Goal: Obtain resource: Obtain resource

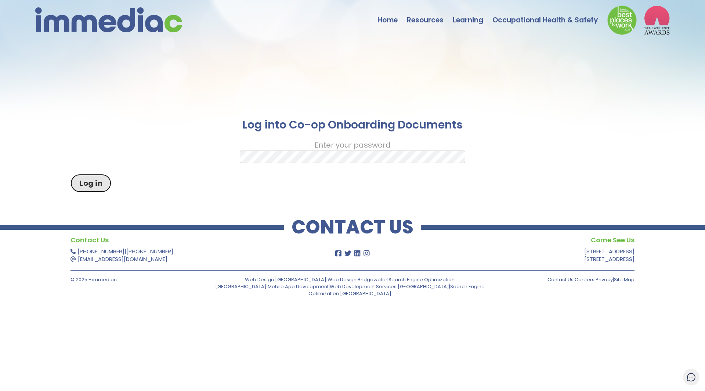
click at [83, 187] on button "Log in" at bounding box center [90, 183] width 41 height 18
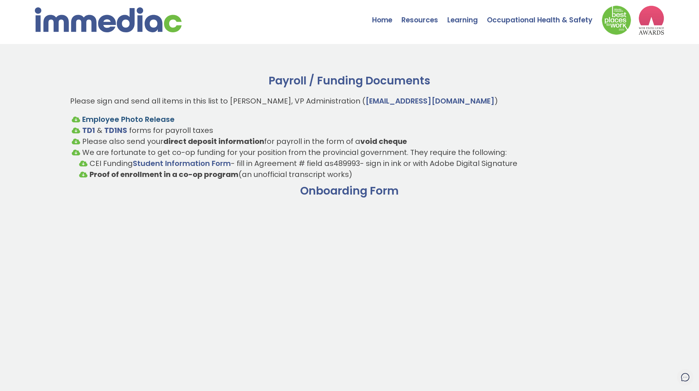
click at [123, 120] on link "Employee Photo Release" at bounding box center [128, 119] width 92 height 10
click at [89, 129] on strong "TD1" at bounding box center [88, 130] width 13 height 10
click at [117, 129] on strong "TD1NS" at bounding box center [115, 130] width 23 height 10
click at [181, 164] on link "Student Information Form" at bounding box center [182, 163] width 98 height 10
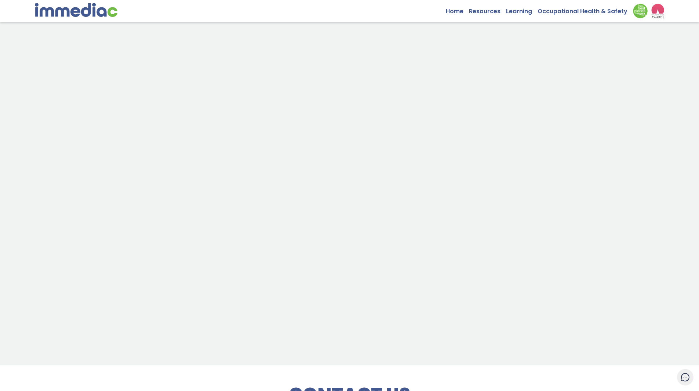
scroll to position [257, 0]
